Goal: Download file/media

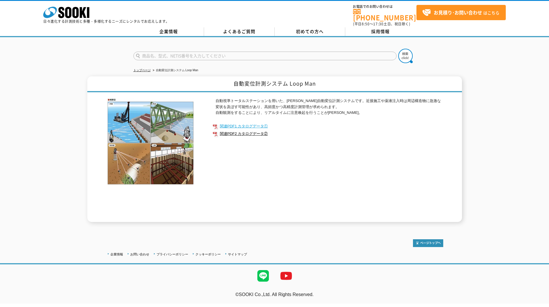
click at [265, 122] on link "関連PDF1 カタログデータ①" at bounding box center [328, 125] width 230 height 7
click at [244, 131] on link "関連PDF2 カタログデータ②" at bounding box center [328, 133] width 230 height 7
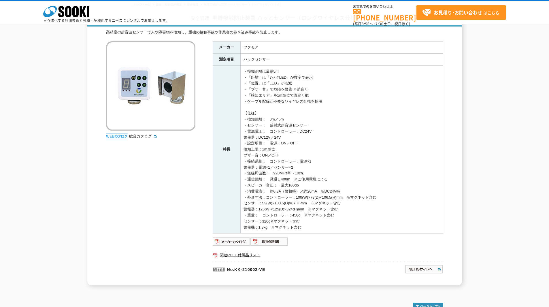
scroll to position [100, 0]
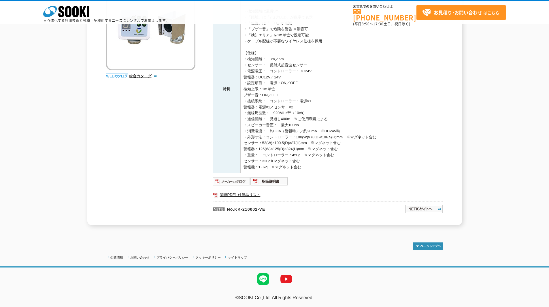
click at [230, 175] on div "メーカー ツクモア 測定項目 バックセンサー 特長 ・検知距離は最長5m ・「距離」は「7セグLED」が数字で表示 ・「位置」は「LED」が点滅 ・「ブザー音…" at bounding box center [328, 103] width 230 height 244
click at [229, 179] on img at bounding box center [232, 181] width 38 height 9
